Goal: Book appointment/travel/reservation

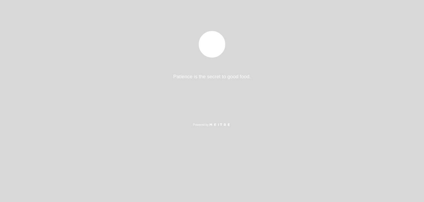
select select "pt"
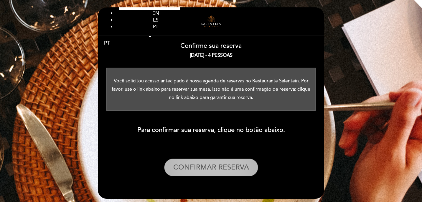
click at [203, 166] on button "CONFIRMAR RESERVA" at bounding box center [211, 167] width 94 height 18
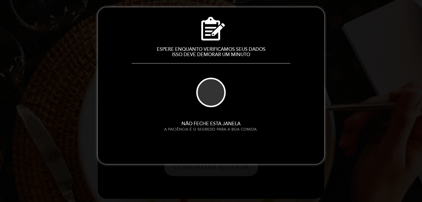
select select "pt"
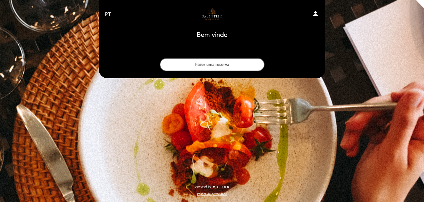
click at [313, 13] on icon "person" at bounding box center [315, 13] width 7 height 7
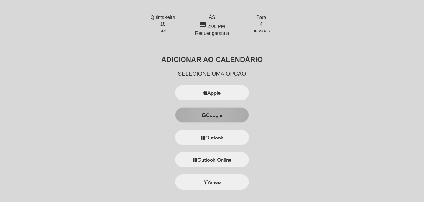
click at [212, 117] on button "Google" at bounding box center [212, 114] width 74 height 15
